Goal: Complete application form: Complete application form

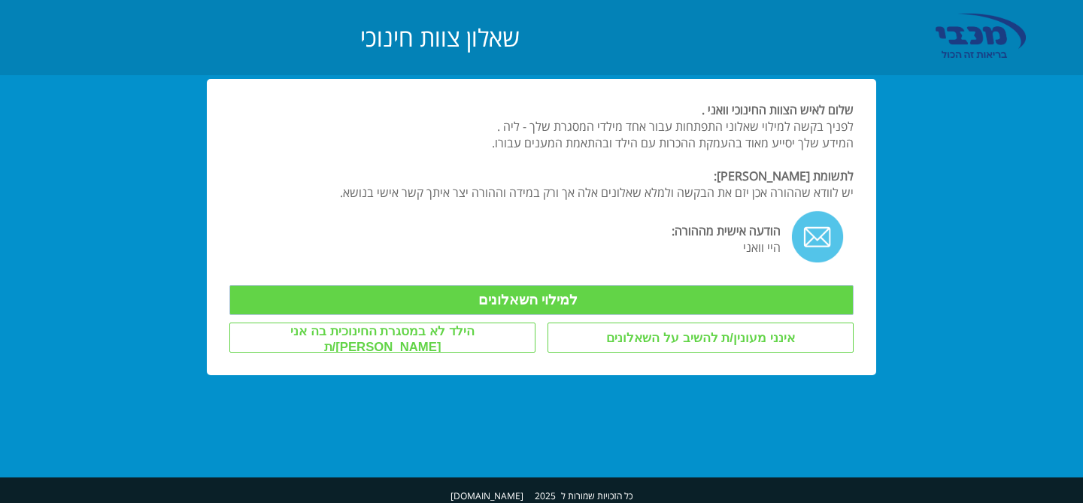
click at [574, 292] on input "למילוי השאלונים" at bounding box center [540, 300] width 623 height 30
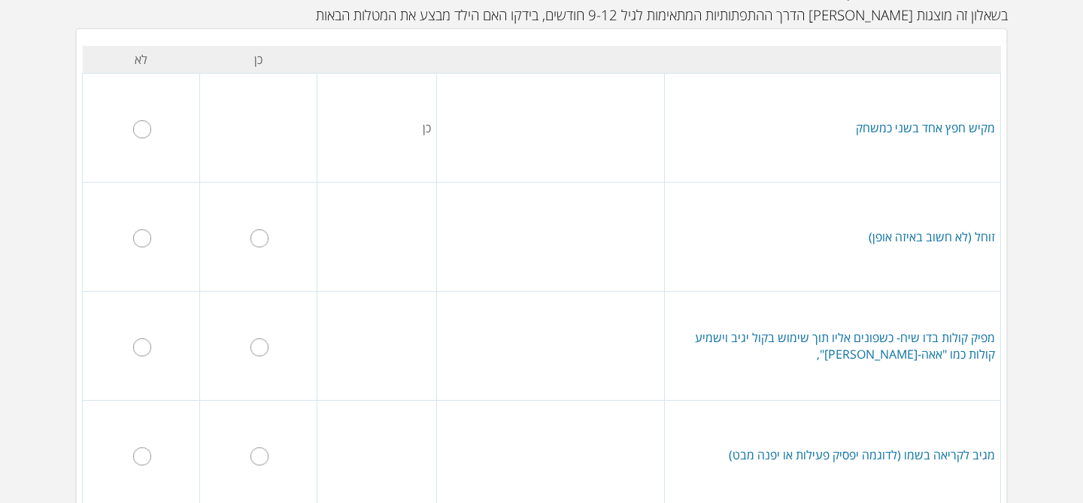
scroll to position [165, 0]
click at [138, 240] on input "radio" at bounding box center [142, 240] width 18 height 18
radio input "true"
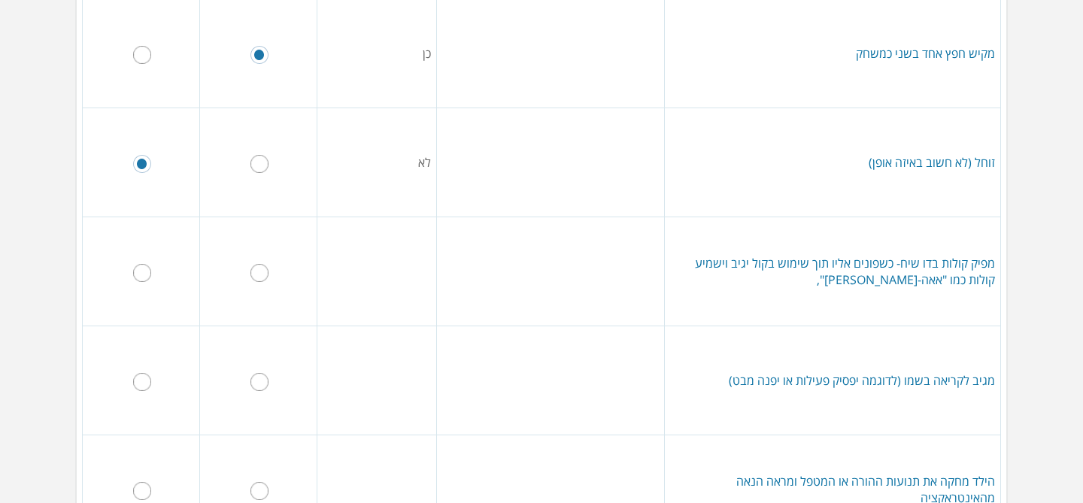
scroll to position [244, 0]
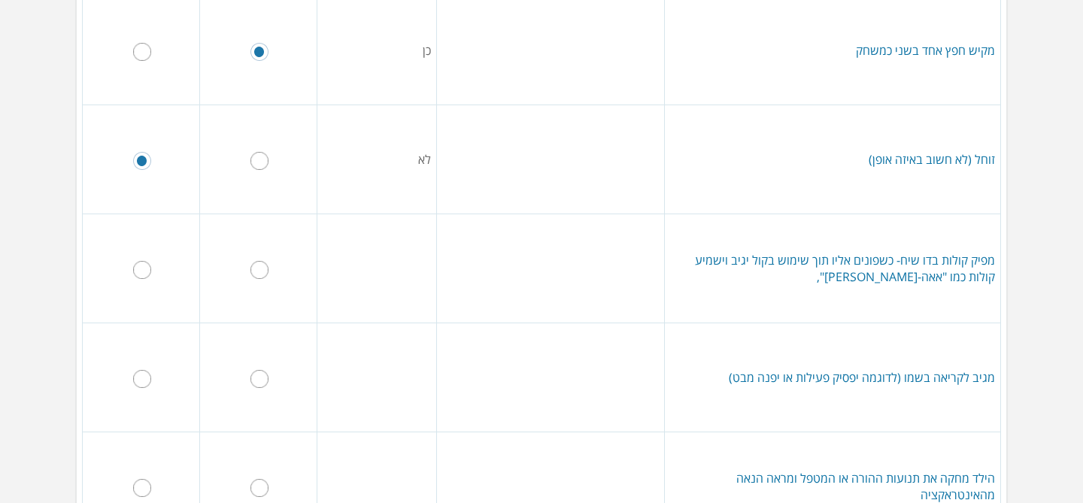
click at [256, 273] on input "radio" at bounding box center [259, 270] width 18 height 18
radio input "true"
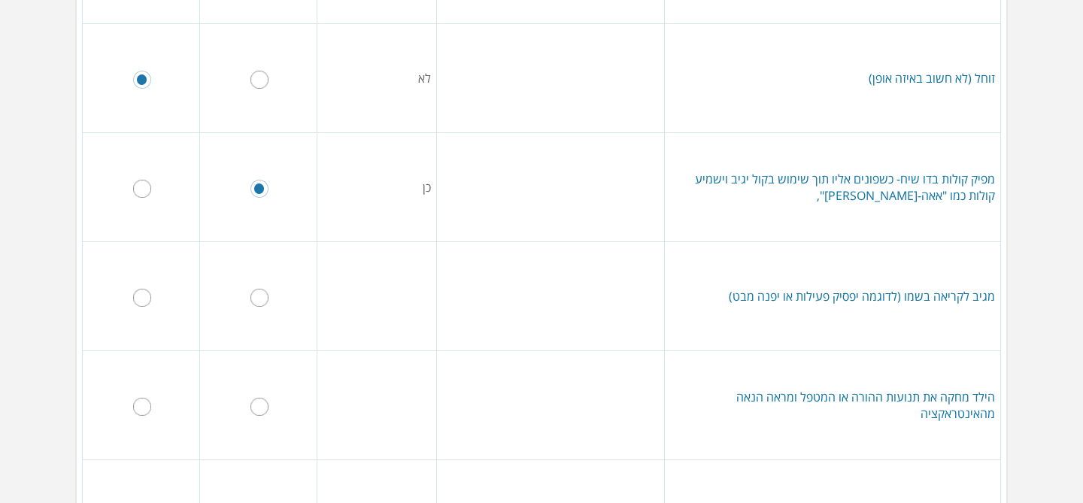
scroll to position [326, 0]
click at [259, 295] on input "radio" at bounding box center [259, 297] width 18 height 18
radio input "true"
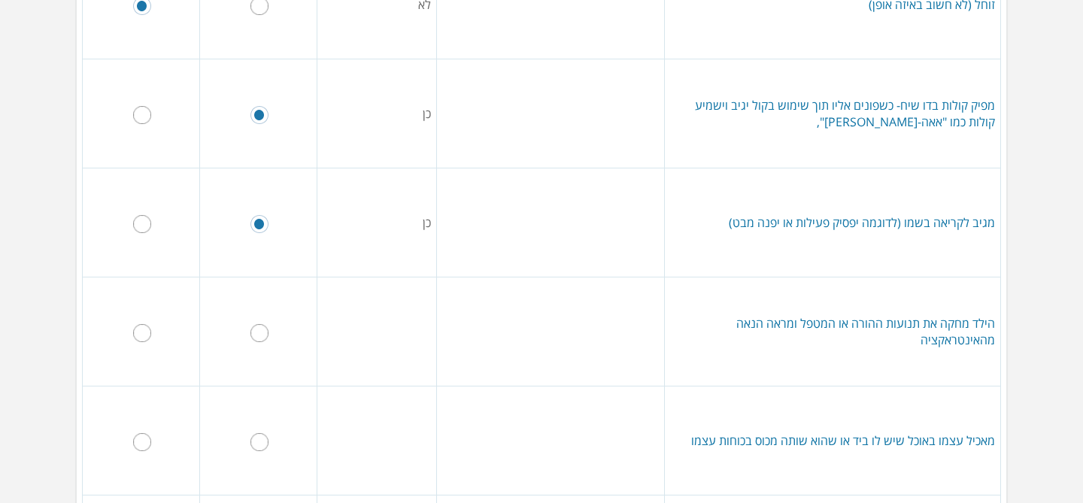
scroll to position [400, 0]
click at [147, 329] on input "radio" at bounding box center [142, 332] width 18 height 18
radio input "true"
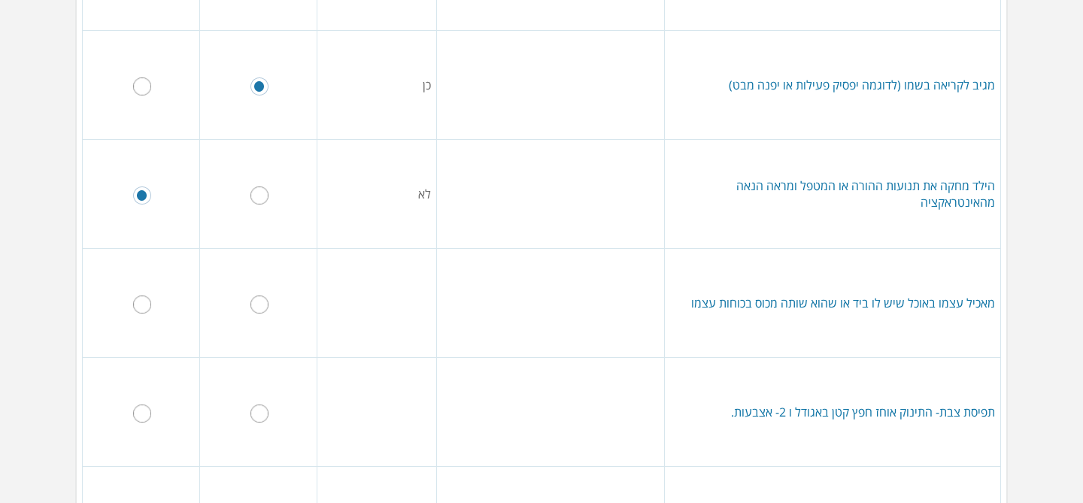
scroll to position [535, 0]
click at [255, 309] on input "radio" at bounding box center [259, 305] width 18 height 18
radio input "true"
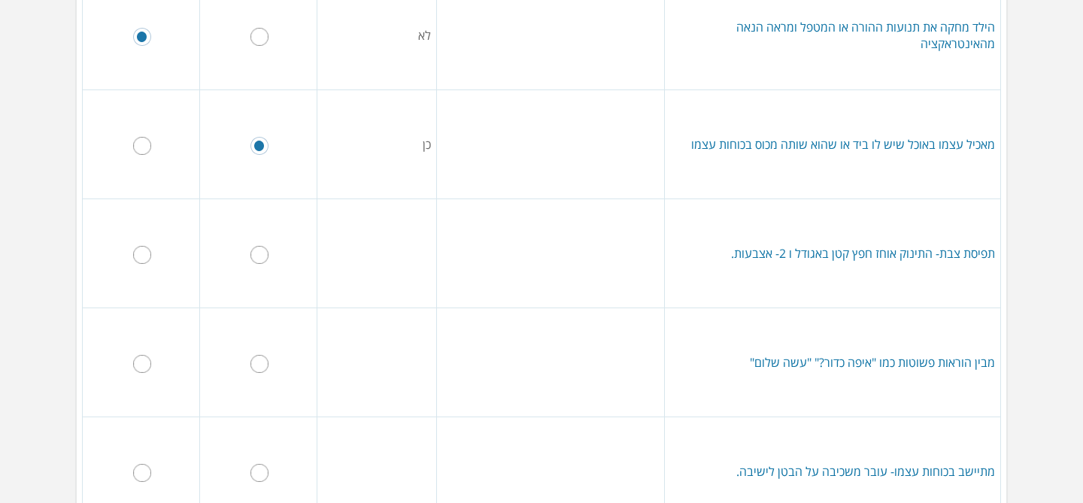
scroll to position [697, 0]
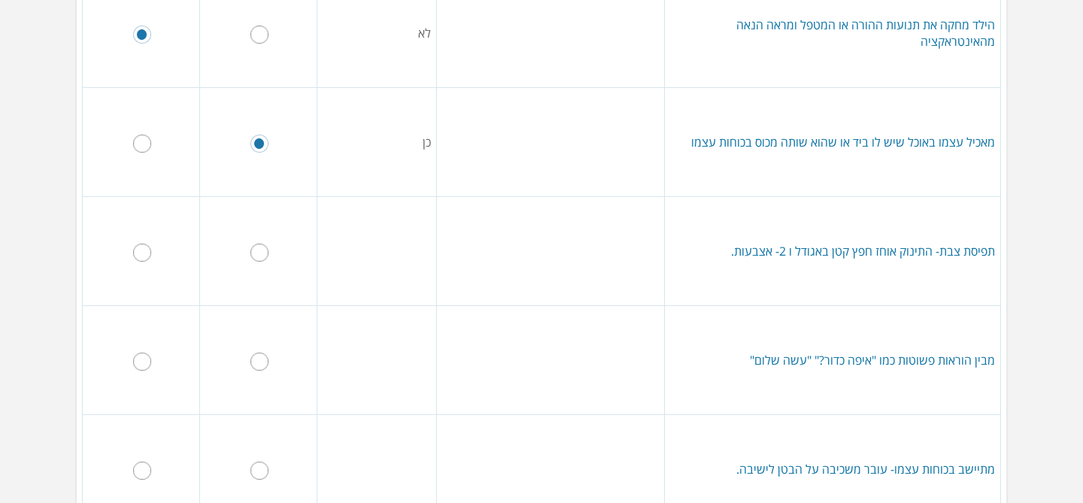
click at [260, 251] on input "radio" at bounding box center [259, 253] width 18 height 18
radio input "true"
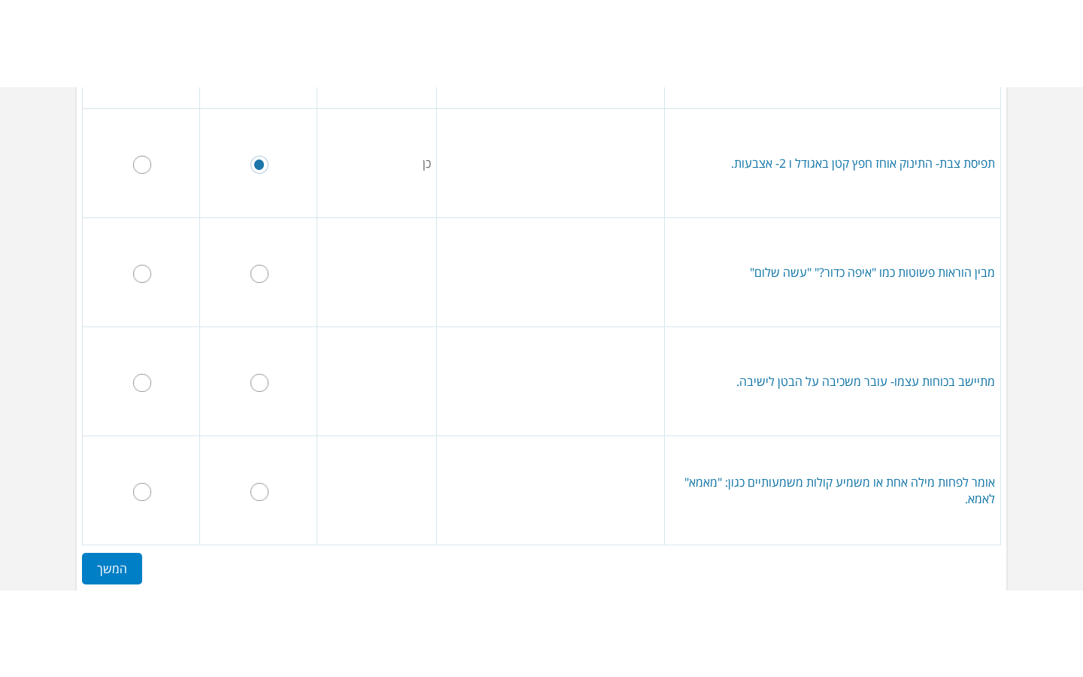
scroll to position [875, 0]
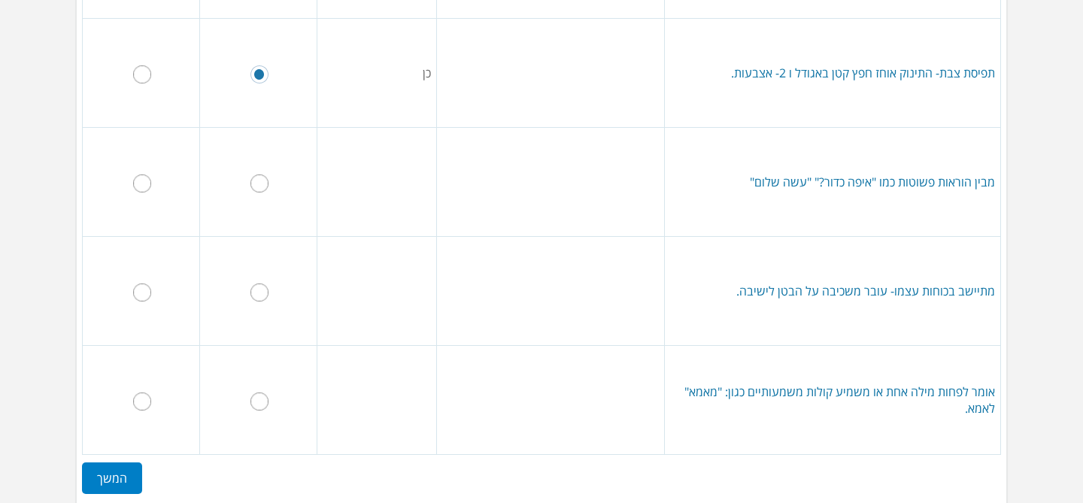
click at [256, 185] on input "radio" at bounding box center [259, 183] width 18 height 18
radio input "true"
click at [141, 290] on input "radio" at bounding box center [142, 292] width 18 height 18
radio input "true"
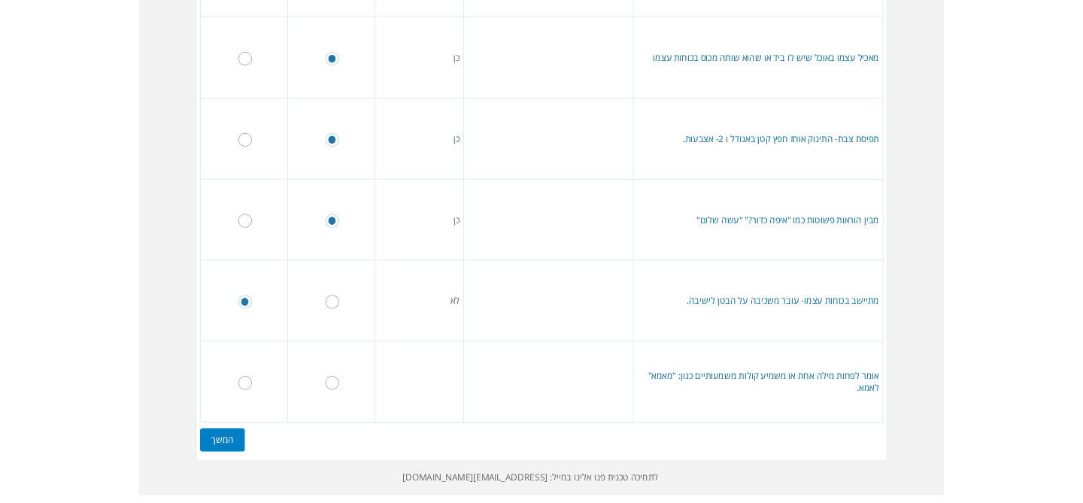
scroll to position [931, 0]
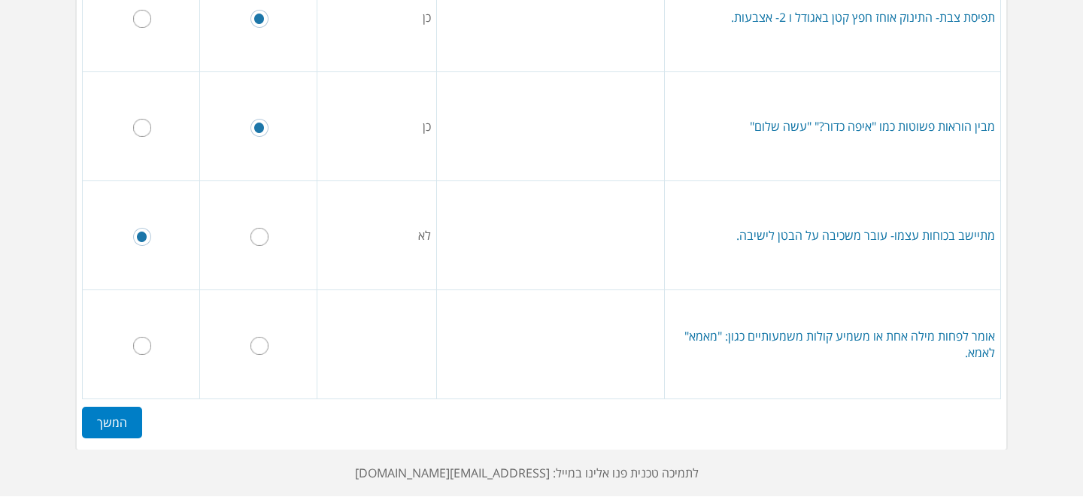
click at [258, 344] on input "radio" at bounding box center [259, 346] width 18 height 18
radio input "true"
click at [125, 420] on label "המשך" at bounding box center [112, 423] width 60 height 32
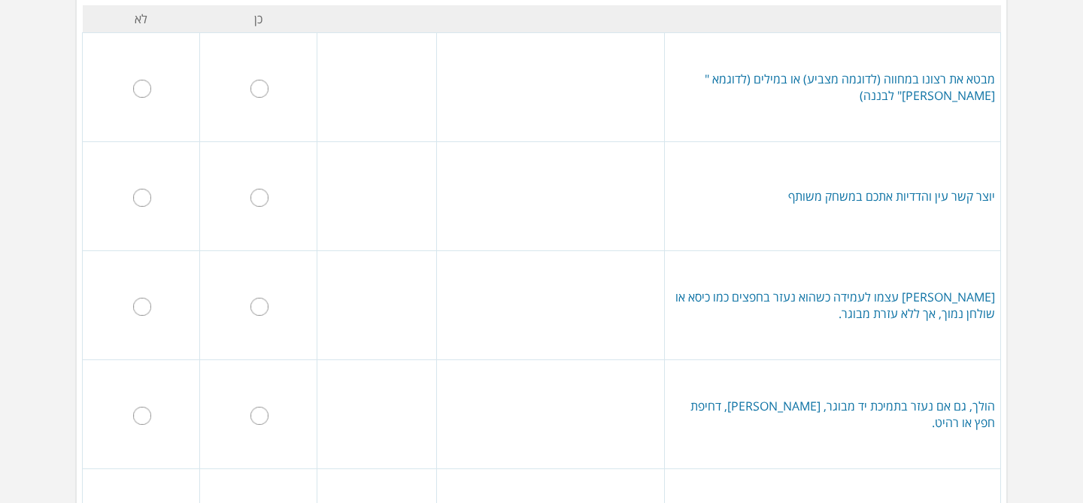
scroll to position [203, 0]
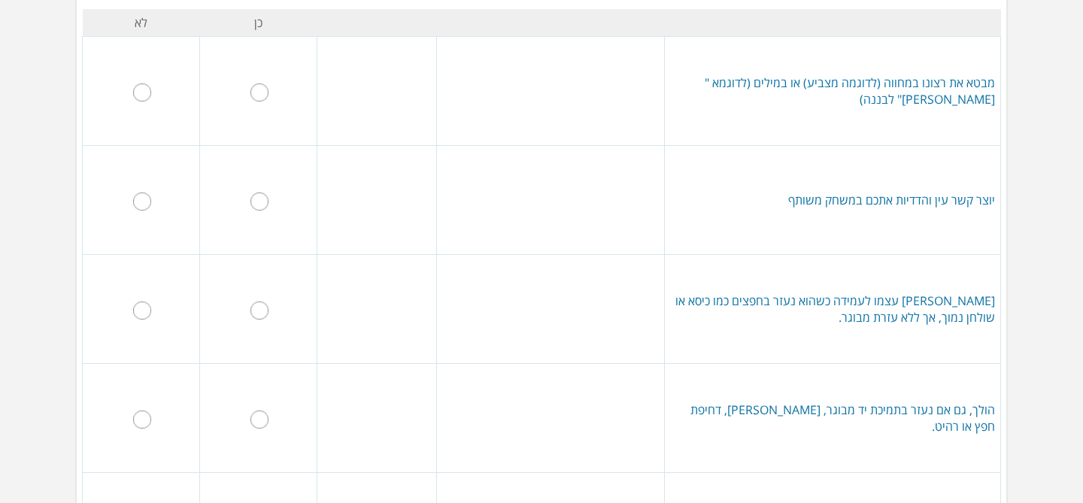
click at [259, 97] on input "radio" at bounding box center [259, 92] width 18 height 18
radio input "true"
click at [265, 200] on input "radio" at bounding box center [259, 201] width 18 height 18
radio input "true"
click at [149, 306] on input "radio" at bounding box center [142, 311] width 18 height 18
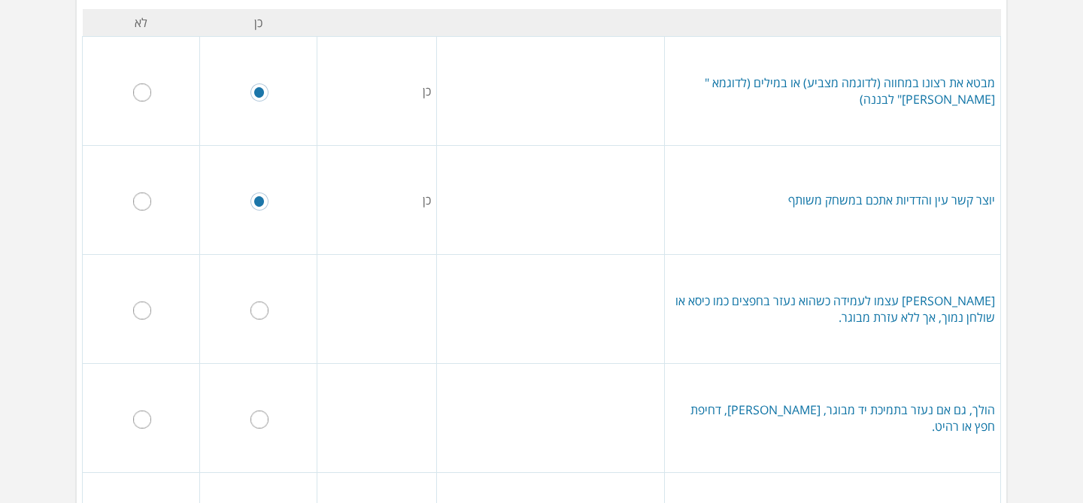
radio input "true"
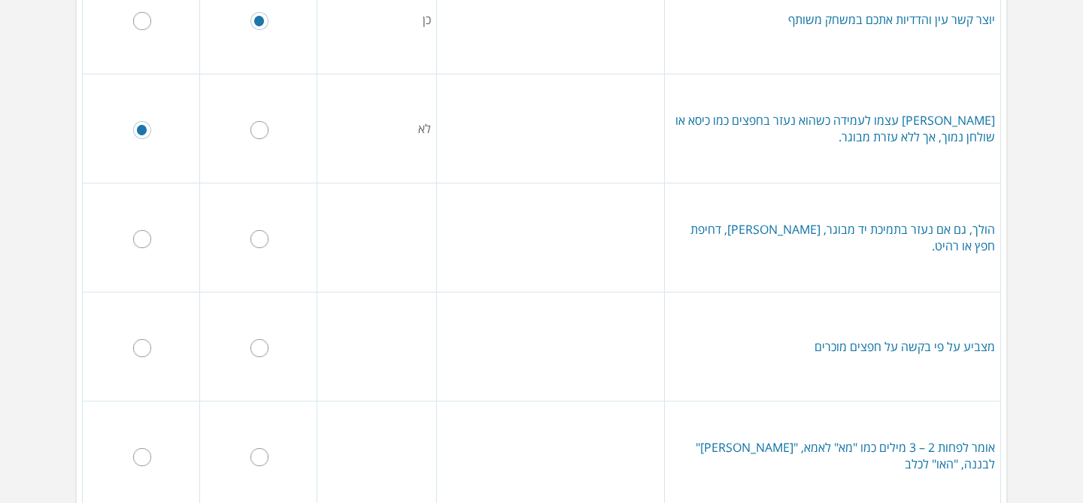
scroll to position [395, 0]
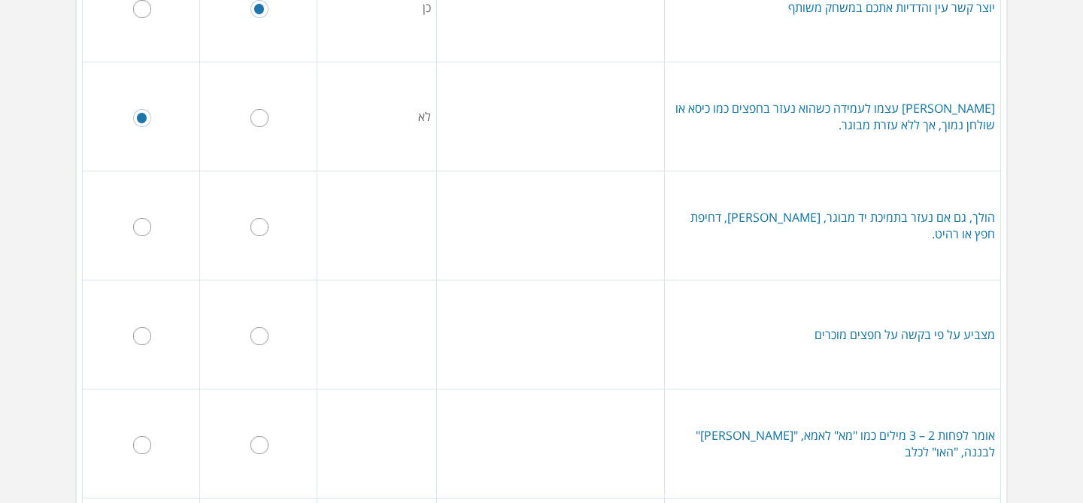
click at [138, 224] on input "radio" at bounding box center [142, 227] width 18 height 18
radio input "true"
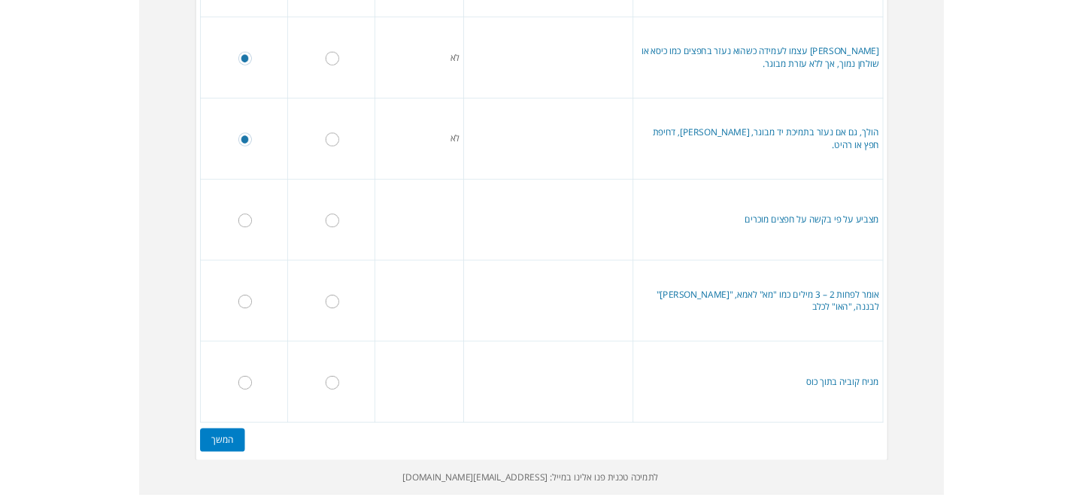
scroll to position [449, 0]
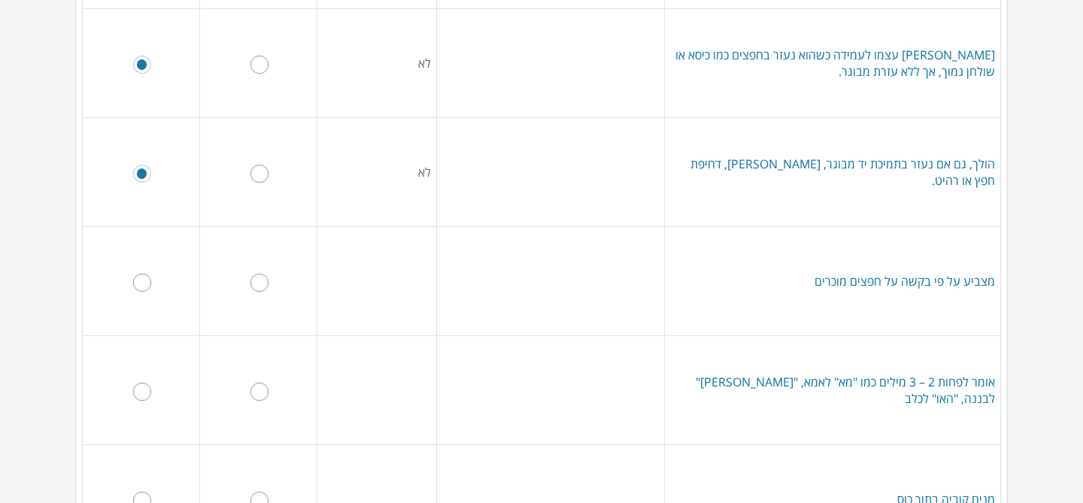
click at [140, 283] on input "radio" at bounding box center [142, 283] width 18 height 18
radio input "true"
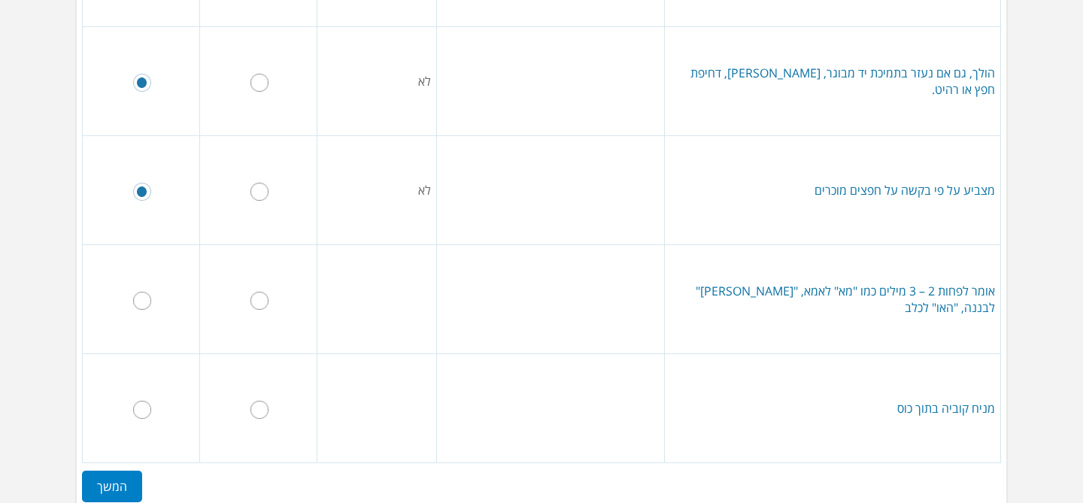
scroll to position [538, 0]
click at [794, 298] on td "אומר לפחות 2 – 3 מילים כמו "מא" לאמא, "[PERSON_NAME]" לבננה, "האו" לכלב" at bounding box center [833, 301] width 336 height 109
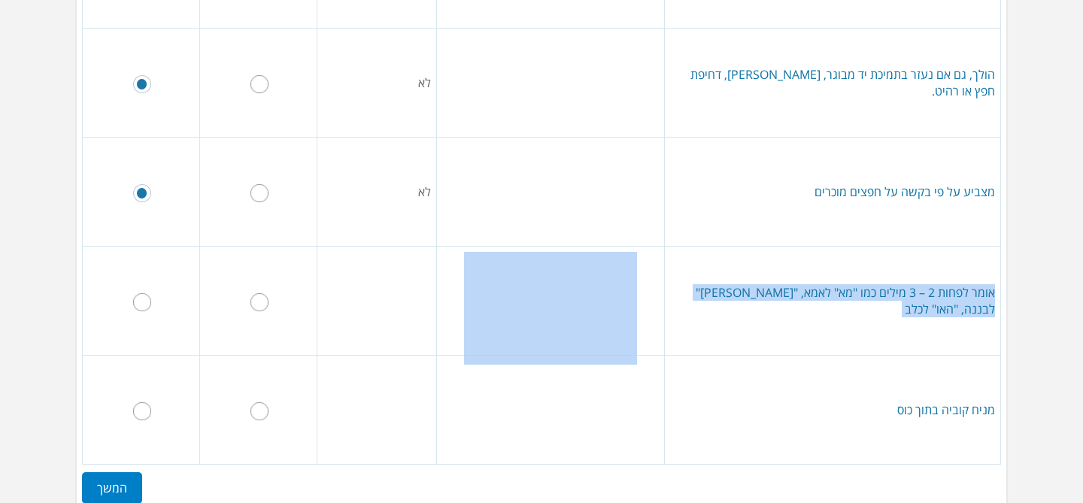
copy td "אומר לפחות 2 – 3 מילים כמו "מא" לאמא, "[PERSON_NAME]" לבננה, "האו" לכלב"
click at [262, 304] on input "radio" at bounding box center [259, 302] width 18 height 18
radio input "true"
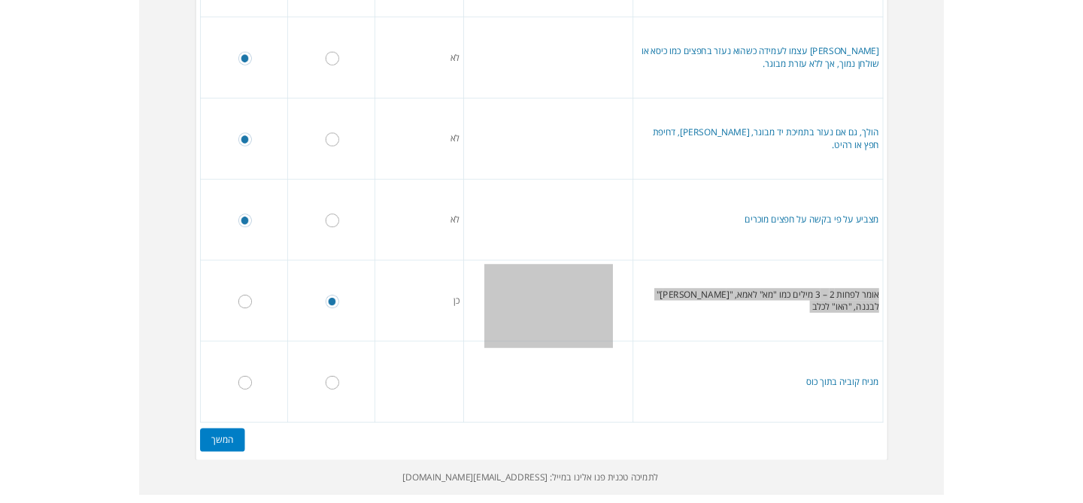
scroll to position [608, 0]
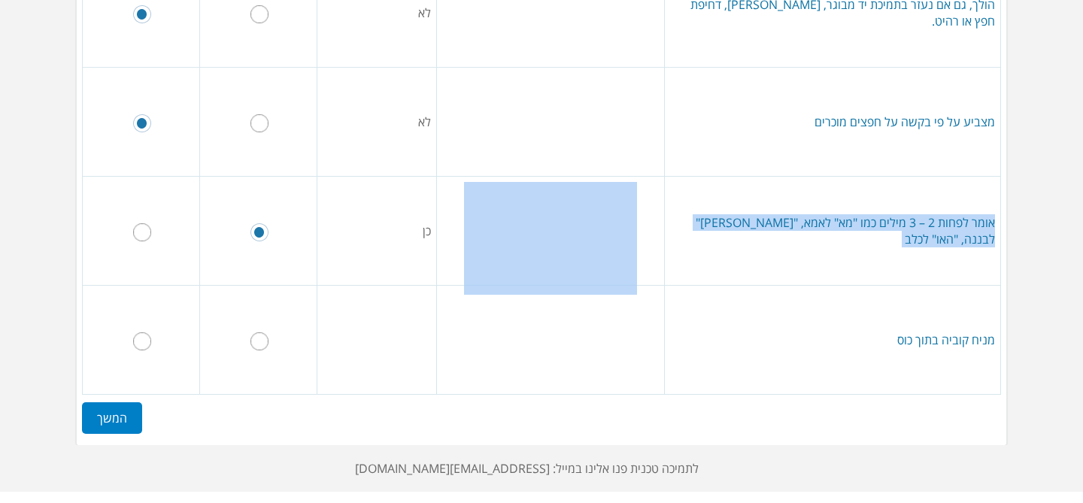
click at [262, 343] on input "radio" at bounding box center [259, 341] width 18 height 18
radio input "true"
click at [102, 419] on label "המשך" at bounding box center [112, 418] width 60 height 32
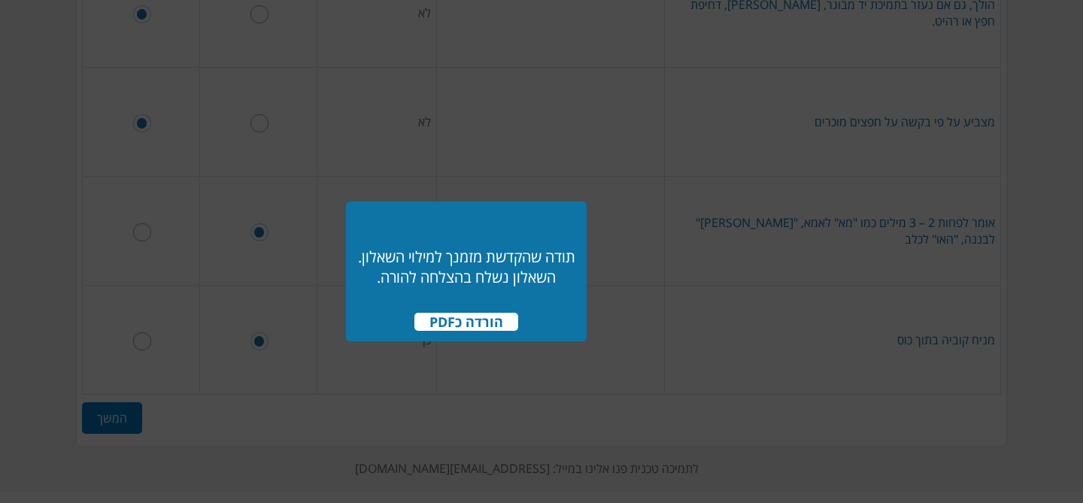
click at [463, 323] on span "הורדה כPDF" at bounding box center [466, 322] width 104 height 18
